Goal: Leave review/rating: Leave review/rating

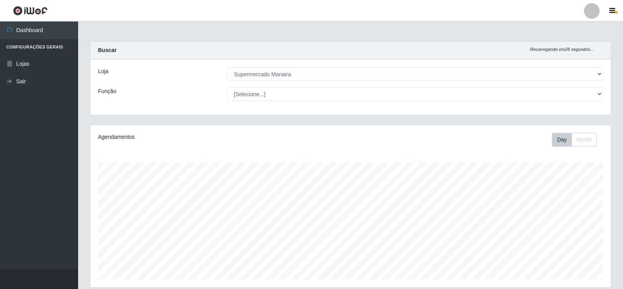
select select "443"
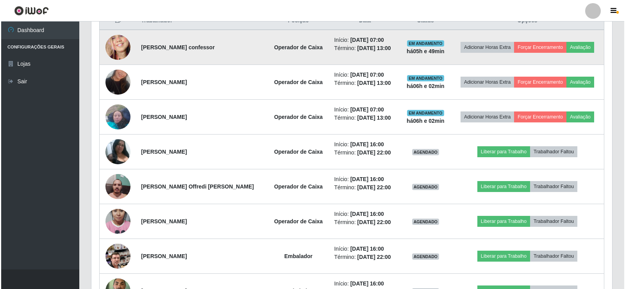
scroll to position [162, 521]
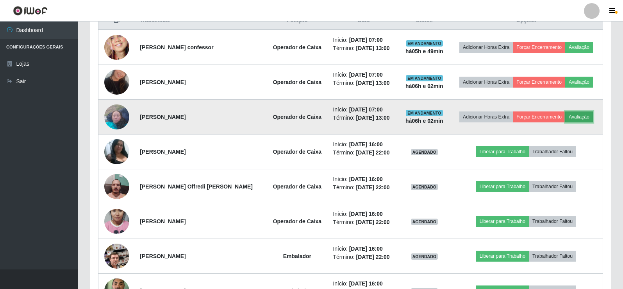
click at [585, 118] on button "Avaliação" at bounding box center [579, 116] width 28 height 11
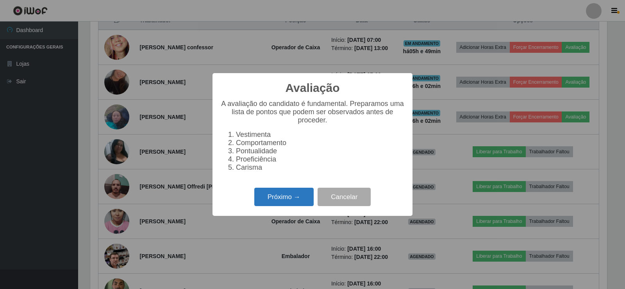
click at [285, 205] on button "Próximo →" at bounding box center [283, 196] width 59 height 18
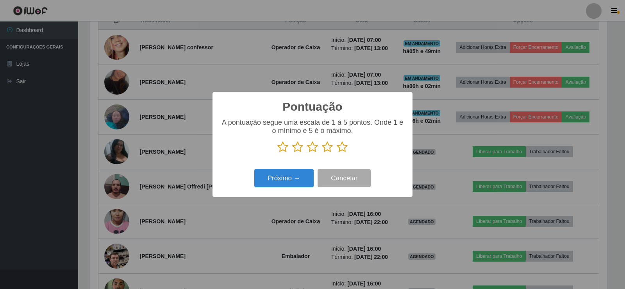
click at [343, 146] on icon at bounding box center [342, 147] width 11 height 12
click at [337, 153] on input "radio" at bounding box center [337, 153] width 0 height 0
click at [302, 178] on button "Próximo →" at bounding box center [283, 178] width 59 height 18
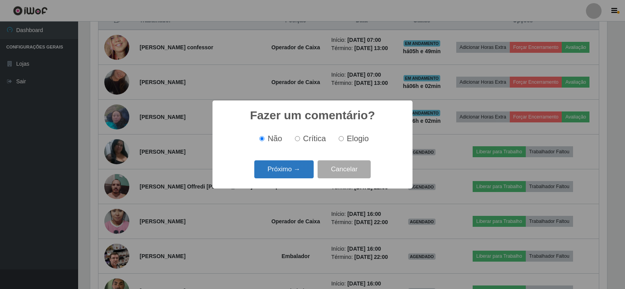
click at [300, 173] on button "Próximo →" at bounding box center [283, 169] width 59 height 18
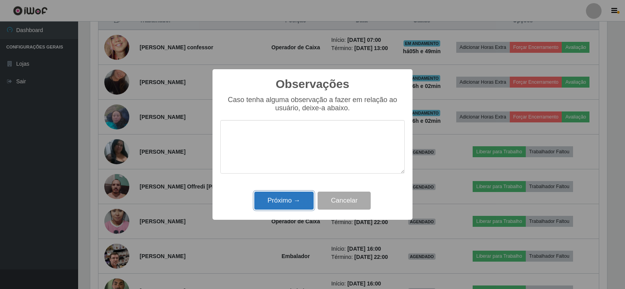
click at [293, 199] on button "Próximo →" at bounding box center [283, 200] width 59 height 18
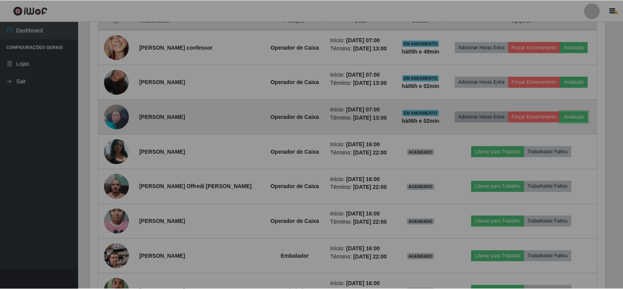
scroll to position [162, 521]
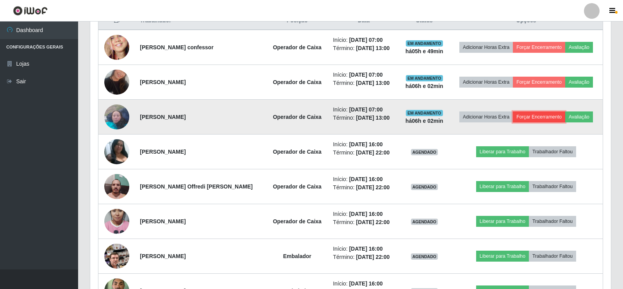
click at [534, 119] on button "Forçar Encerramento" at bounding box center [539, 116] width 52 height 11
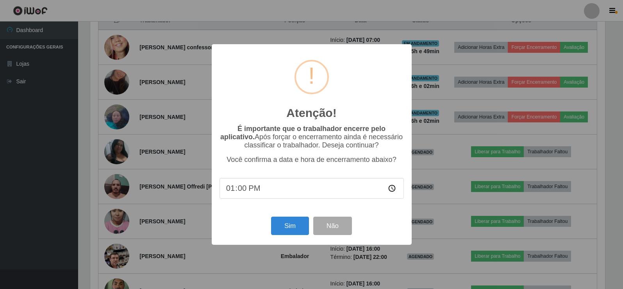
scroll to position [162, 517]
click at [243, 192] on input "13:00" at bounding box center [312, 188] width 184 height 21
type input "13:02"
click at [297, 233] on button "Sim" at bounding box center [291, 225] width 38 height 18
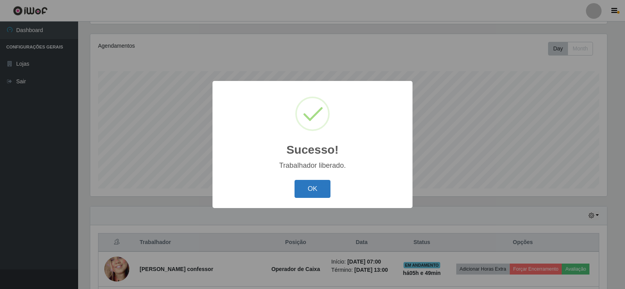
click at [319, 192] on button "OK" at bounding box center [312, 189] width 36 height 18
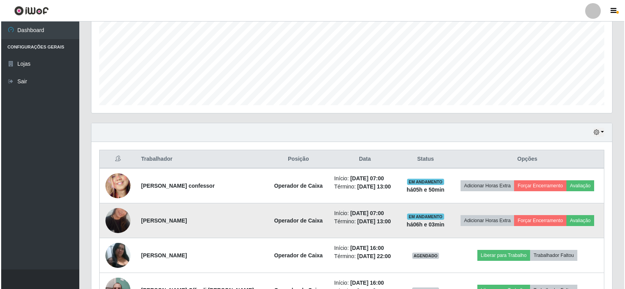
scroll to position [208, 0]
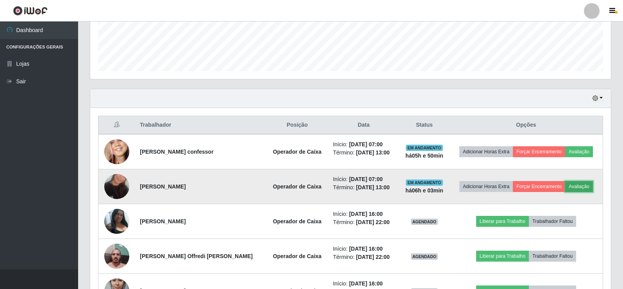
click at [581, 189] on button "Avaliação" at bounding box center [579, 186] width 28 height 11
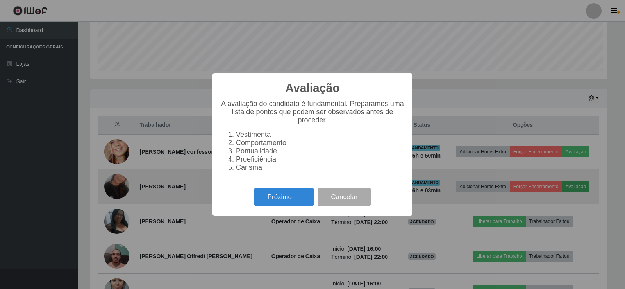
scroll to position [162, 517]
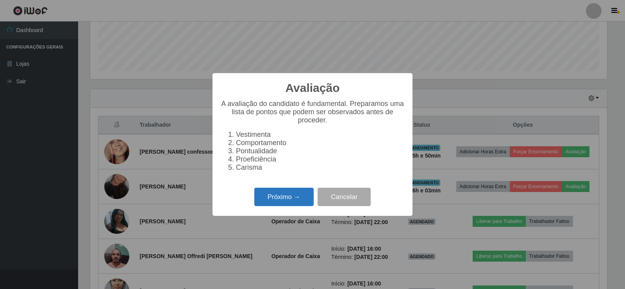
click at [300, 205] on button "Próximo →" at bounding box center [283, 196] width 59 height 18
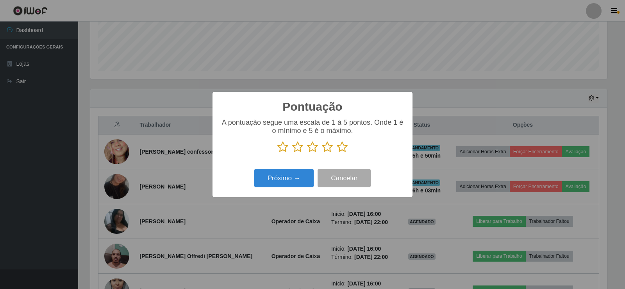
scroll to position [390401, 390046]
click at [343, 150] on icon at bounding box center [342, 147] width 11 height 12
click at [337, 153] on input "radio" at bounding box center [337, 153] width 0 height 0
click at [307, 173] on button "Próximo →" at bounding box center [283, 178] width 59 height 18
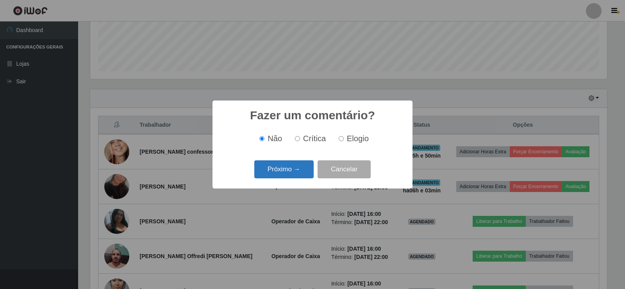
click at [303, 174] on button "Próximo →" at bounding box center [283, 169] width 59 height 18
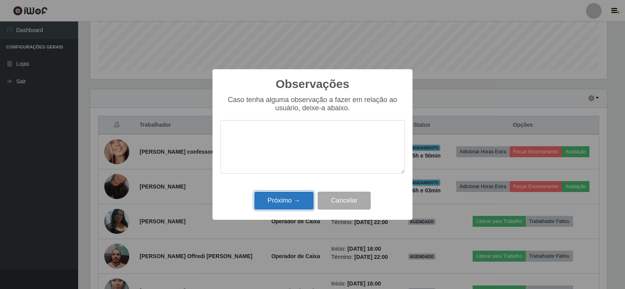
click at [299, 203] on button "Próximo →" at bounding box center [283, 200] width 59 height 18
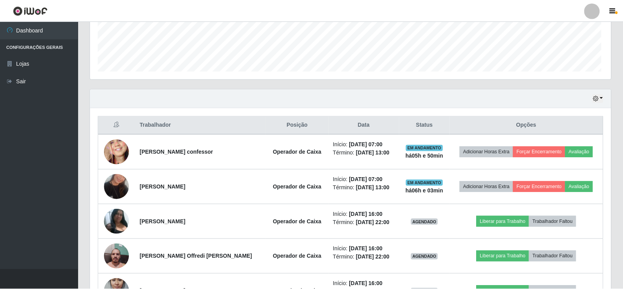
scroll to position [162, 521]
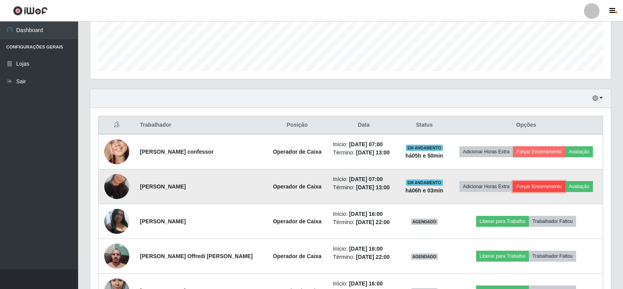
click at [541, 187] on button "Forçar Encerramento" at bounding box center [539, 186] width 52 height 11
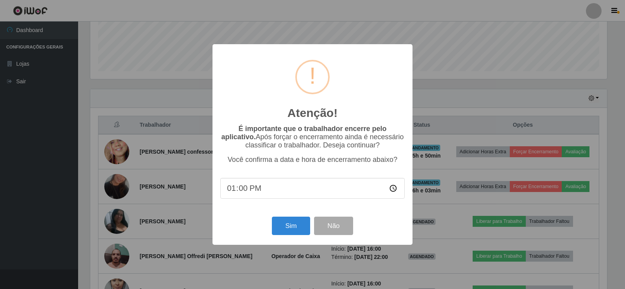
click at [242, 192] on input "13:00" at bounding box center [312, 188] width 184 height 21
type input "13:03"
click at [294, 227] on button "Sim" at bounding box center [291, 225] width 38 height 18
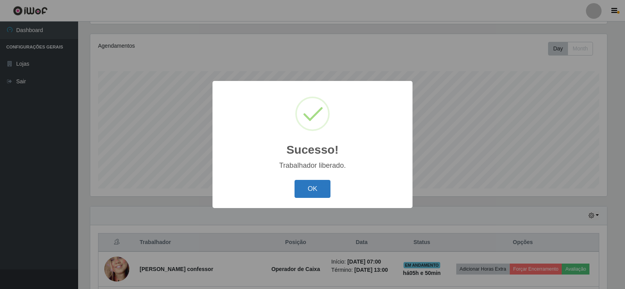
click at [314, 192] on button "OK" at bounding box center [312, 189] width 36 height 18
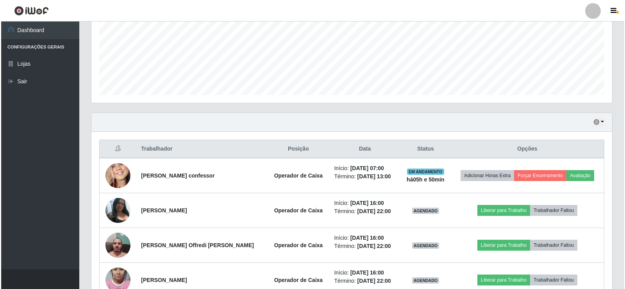
scroll to position [208, 0]
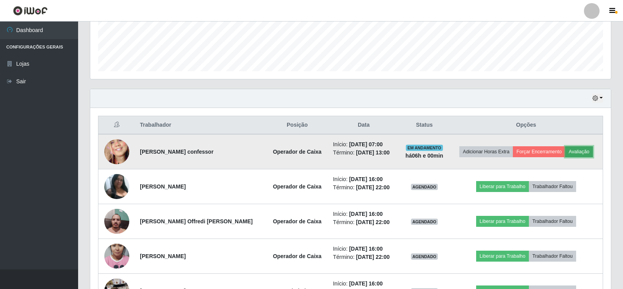
click at [582, 155] on button "Avaliação" at bounding box center [579, 151] width 28 height 11
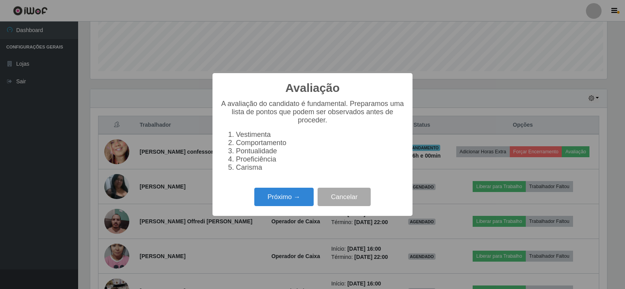
scroll to position [162, 517]
click at [305, 198] on button "Próximo →" at bounding box center [283, 196] width 59 height 18
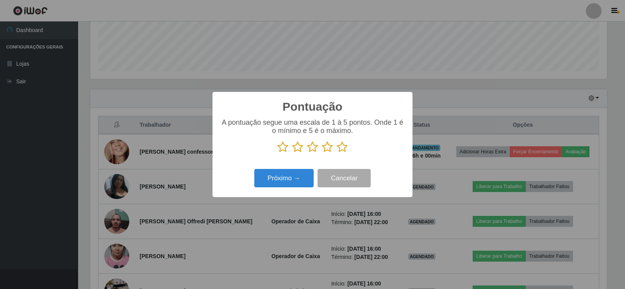
click at [344, 149] on icon at bounding box center [342, 147] width 11 height 12
click at [337, 153] on input "radio" at bounding box center [337, 153] width 0 height 0
click at [294, 178] on button "Próximo →" at bounding box center [283, 178] width 59 height 18
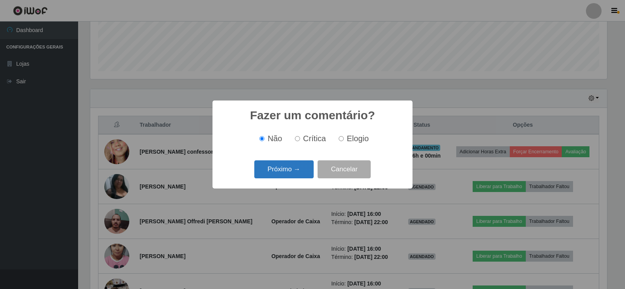
click at [294, 174] on button "Próximo →" at bounding box center [283, 169] width 59 height 18
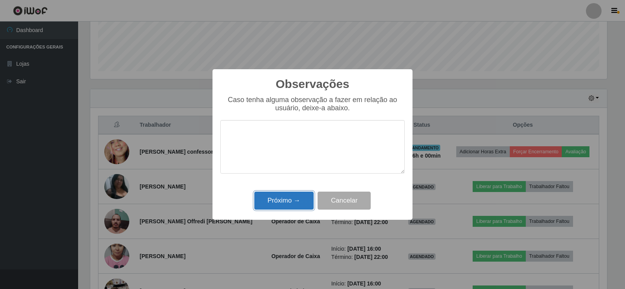
click at [287, 202] on button "Próximo →" at bounding box center [283, 200] width 59 height 18
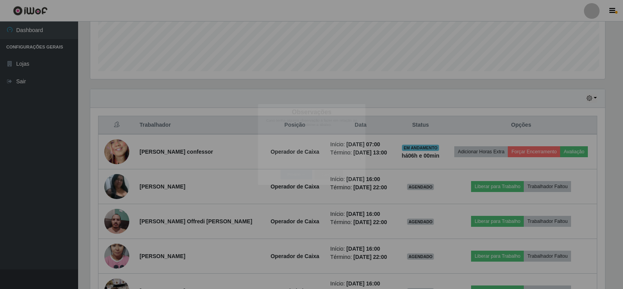
scroll to position [162, 521]
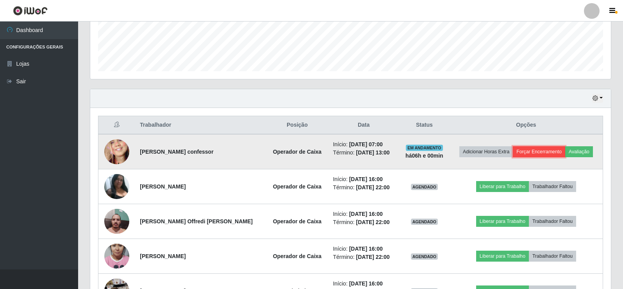
click at [535, 152] on button "Forçar Encerramento" at bounding box center [539, 151] width 52 height 11
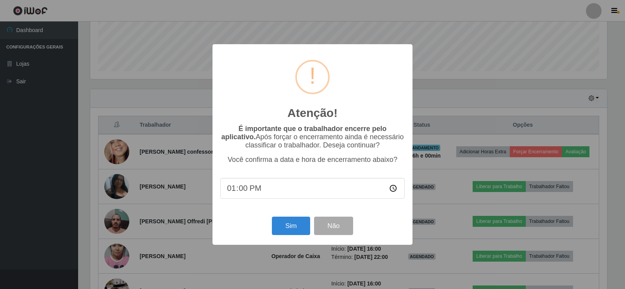
click at [244, 190] on input "13:00" at bounding box center [312, 188] width 184 height 21
type input "13:14"
click at [282, 229] on button "Sim" at bounding box center [291, 225] width 38 height 18
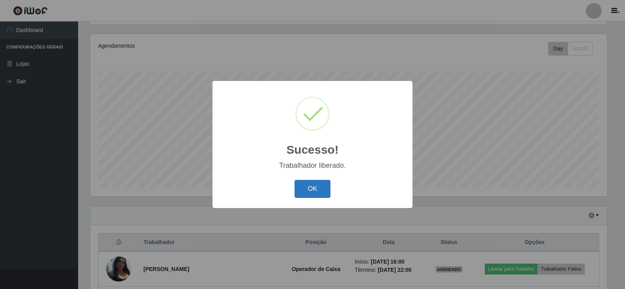
drag, startPoint x: 312, startPoint y: 184, endPoint x: 476, endPoint y: 183, distance: 164.0
click at [313, 183] on button "OK" at bounding box center [312, 189] width 36 height 18
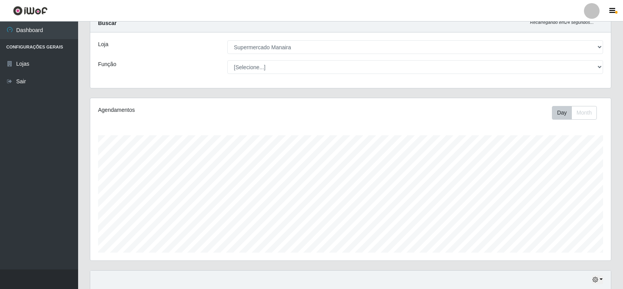
scroll to position [26, 0]
